Goal: Transaction & Acquisition: Subscribe to service/newsletter

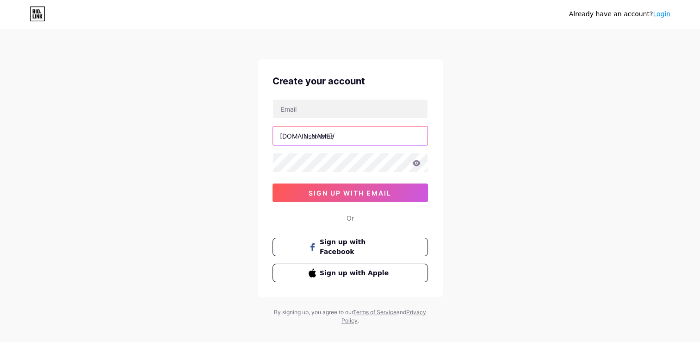
paste input "tnzsales"
click at [338, 132] on input "text" at bounding box center [350, 135] width 155 height 19
type input "tnzsales"
click at [338, 108] on input "text" at bounding box center [350, 109] width 155 height 19
paste input "[EMAIL_ADDRESS][DOMAIN_NAME]"
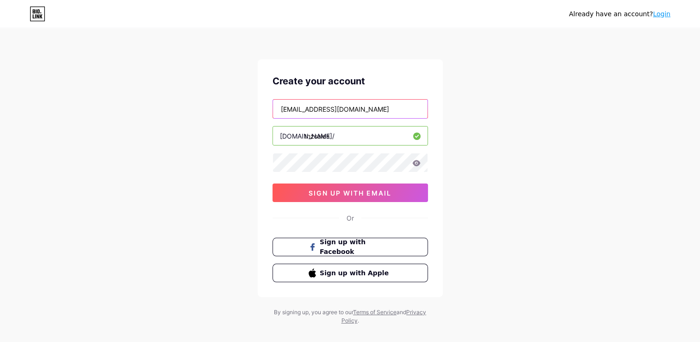
type input "[EMAIL_ADDRESS][DOMAIN_NAME]"
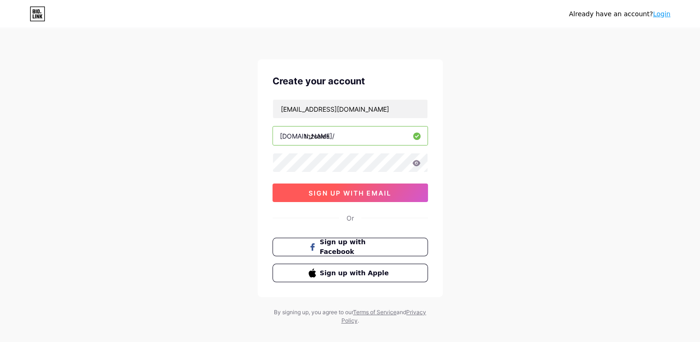
click at [343, 189] on span "sign up with email" at bounding box center [350, 193] width 83 height 8
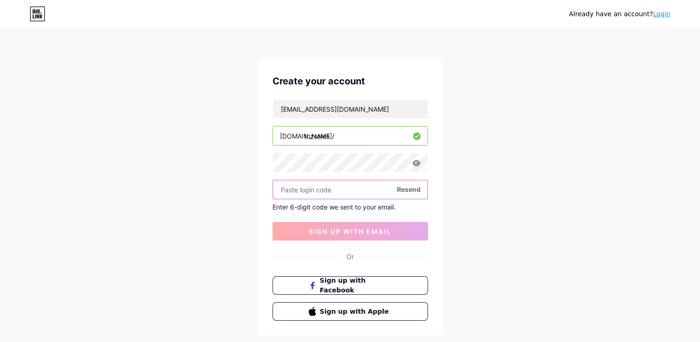
paste input "673139"
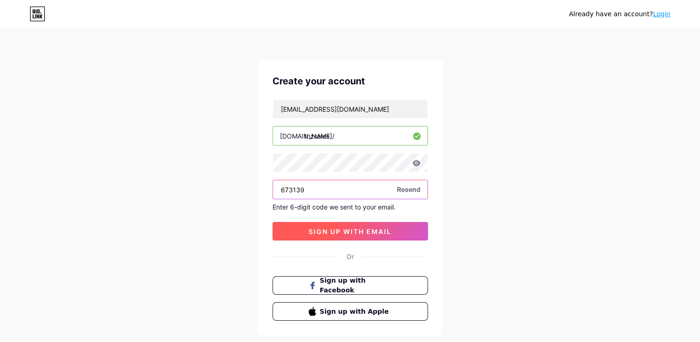
type input "673139"
click at [331, 231] on span "sign up with email" at bounding box center [350, 231] width 83 height 8
